Goal: Find specific fact: Find specific fact

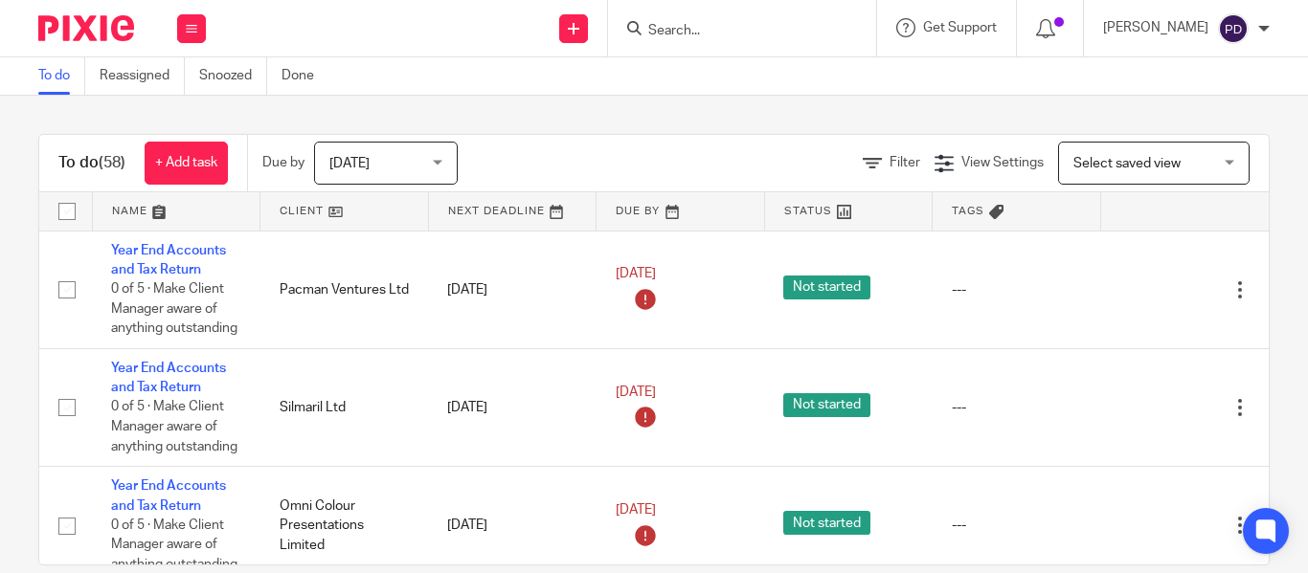
click at [646, 23] on input "Search" at bounding box center [732, 31] width 172 height 17
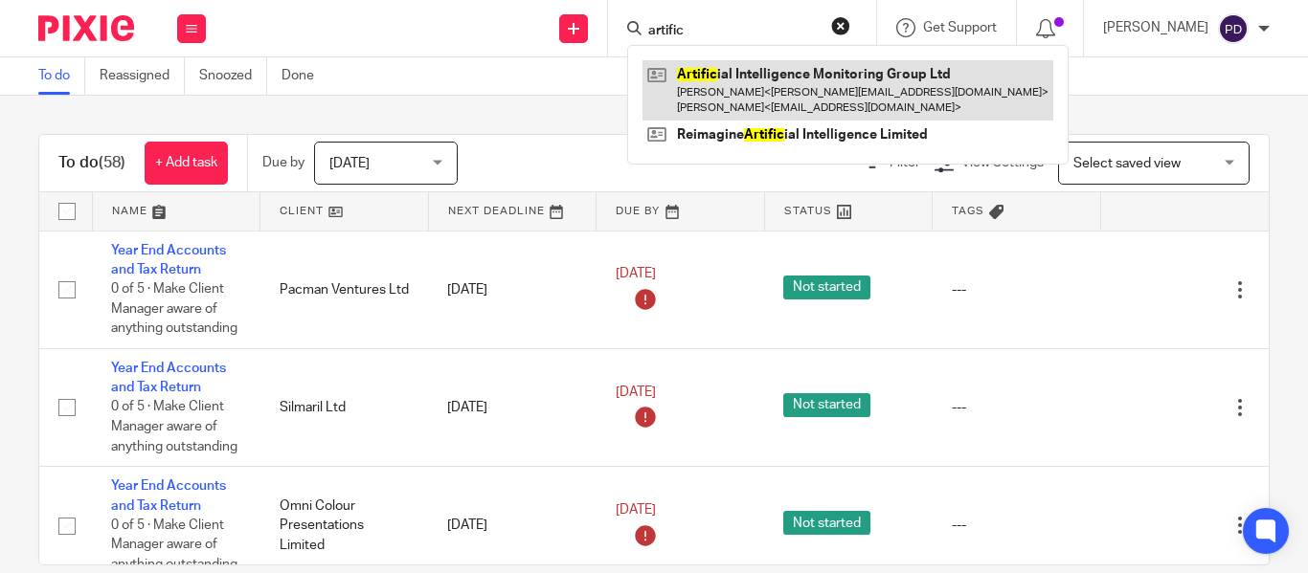
type input "artific"
click at [715, 88] on link at bounding box center [847, 89] width 411 height 59
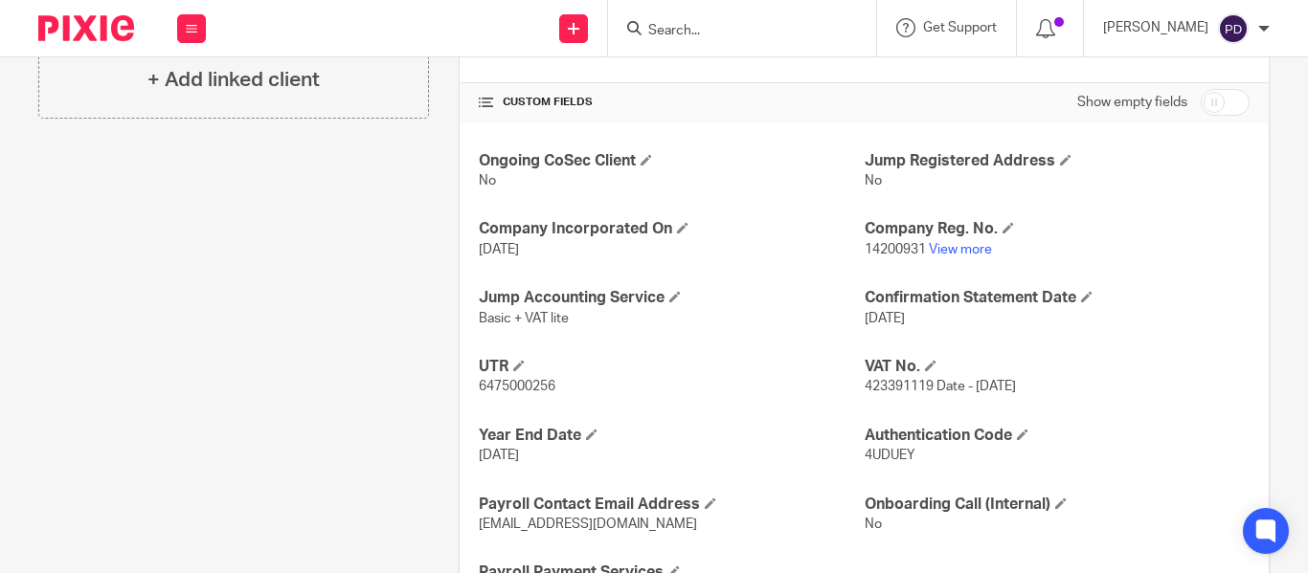
scroll to position [670, 0]
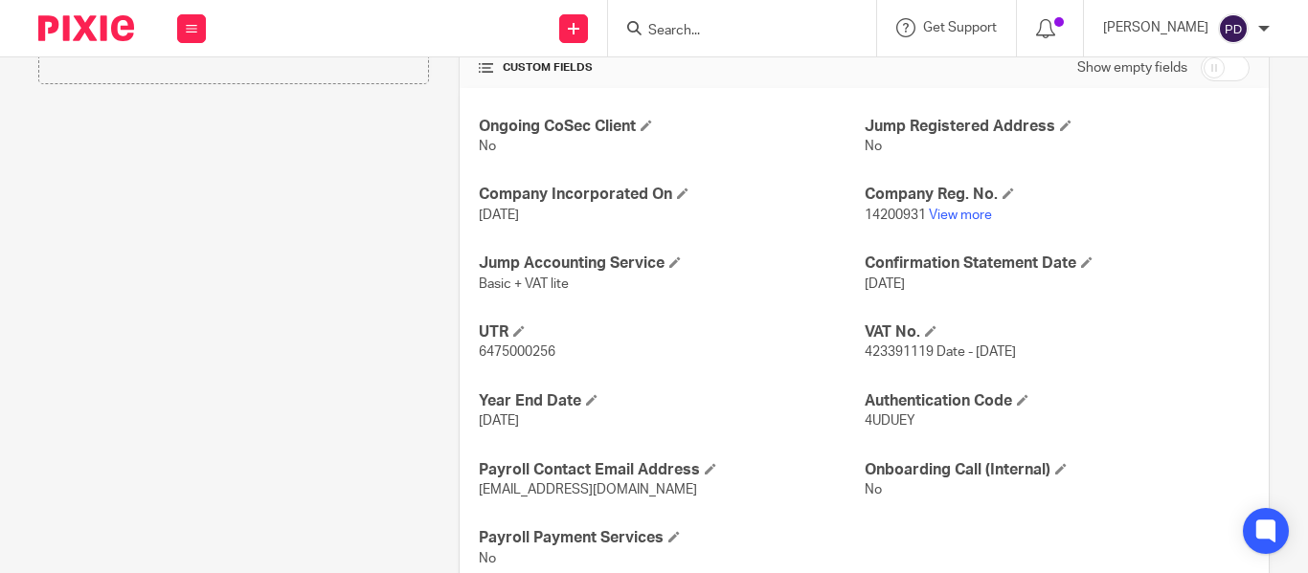
click at [884, 213] on span "14200931" at bounding box center [894, 215] width 61 height 13
copy p "14200931"
